Goal: Information Seeking & Learning: Learn about a topic

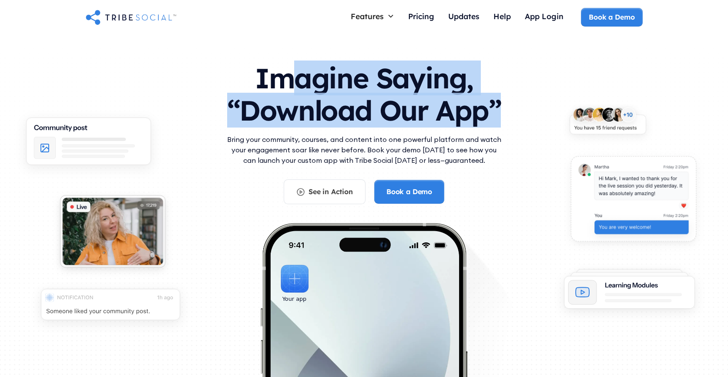
drag, startPoint x: 301, startPoint y: 84, endPoint x: 561, endPoint y: 106, distance: 260.8
click at [561, 106] on section "Imagine Saying, “Download Our App” Bring your community, courses, and content i…" at bounding box center [364, 254] width 728 height 439
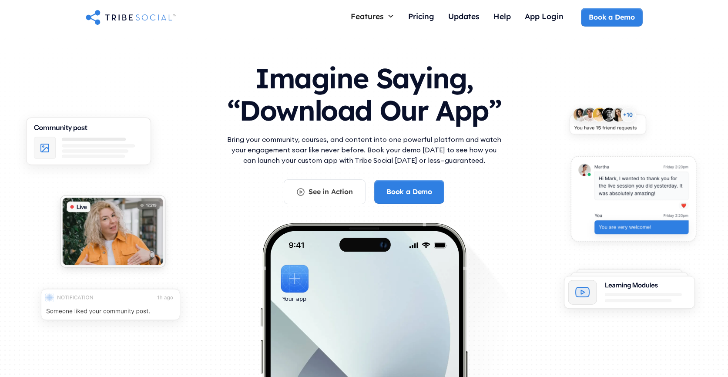
click at [513, 105] on div "Imagine Saying, “Download Our App” Bring your community, courses, and content i…" at bounding box center [364, 236] width 557 height 364
click at [422, 18] on div "Pricing" at bounding box center [421, 16] width 26 height 10
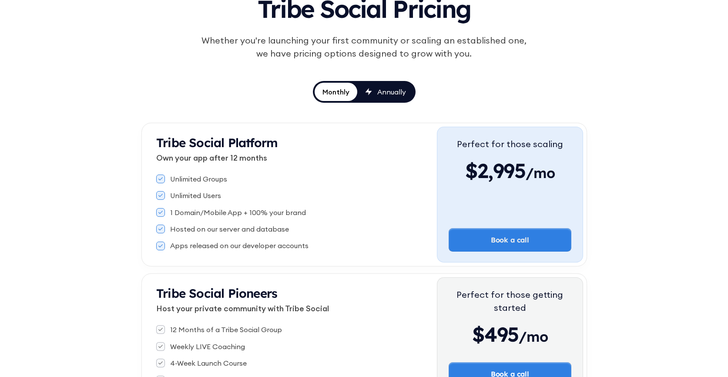
scroll to position [84, 0]
